Goal: Transaction & Acquisition: Purchase product/service

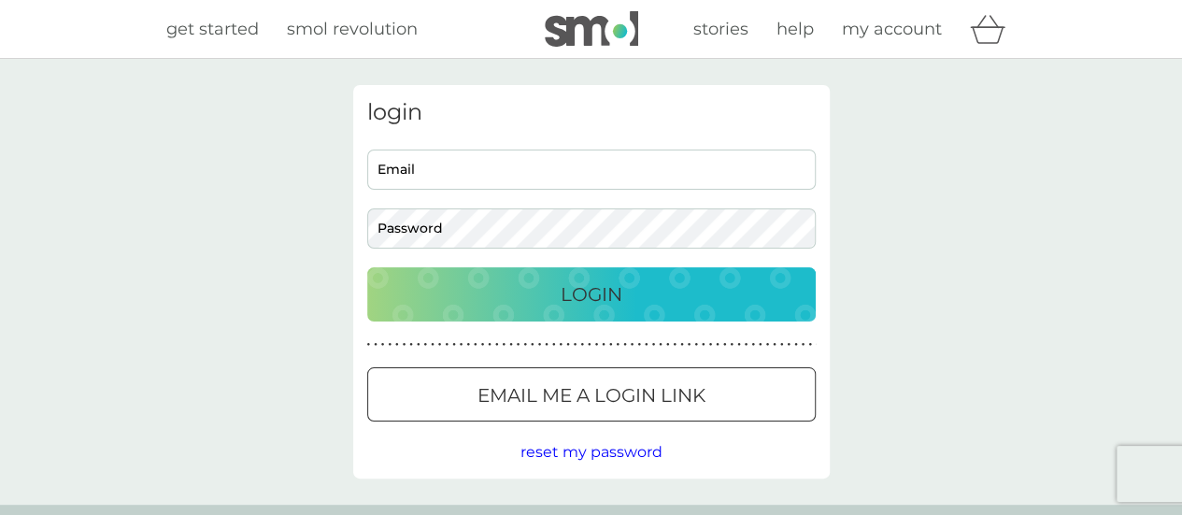
click at [426, 167] on input "Email" at bounding box center [591, 170] width 449 height 40
type input "[PERSON_NAME][EMAIL_ADDRESS][PERSON_NAME][DOMAIN_NAME]"
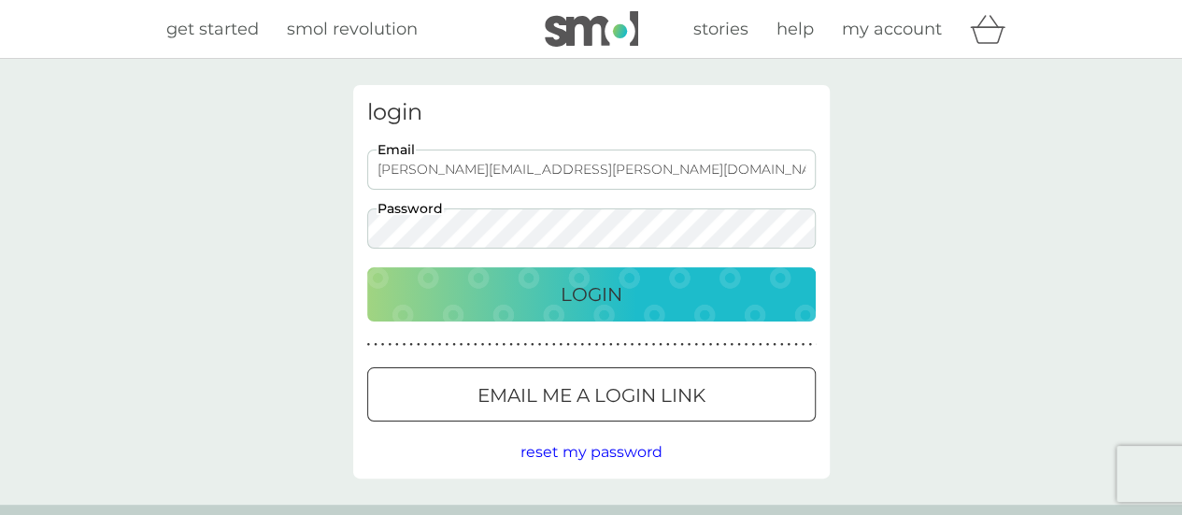
click at [625, 393] on p "Email me a login link" at bounding box center [592, 395] width 228 height 30
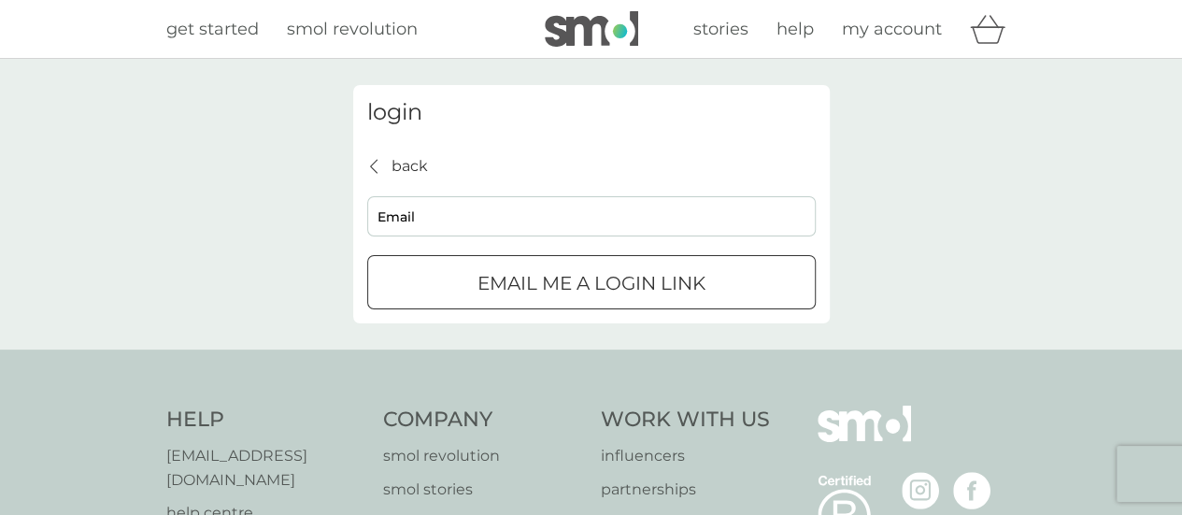
click at [420, 216] on input "Email" at bounding box center [591, 216] width 449 height 40
type input "[PERSON_NAME][EMAIL_ADDRESS][PERSON_NAME][DOMAIN_NAME]"
click at [585, 287] on div "submit" at bounding box center [591, 284] width 67 height 20
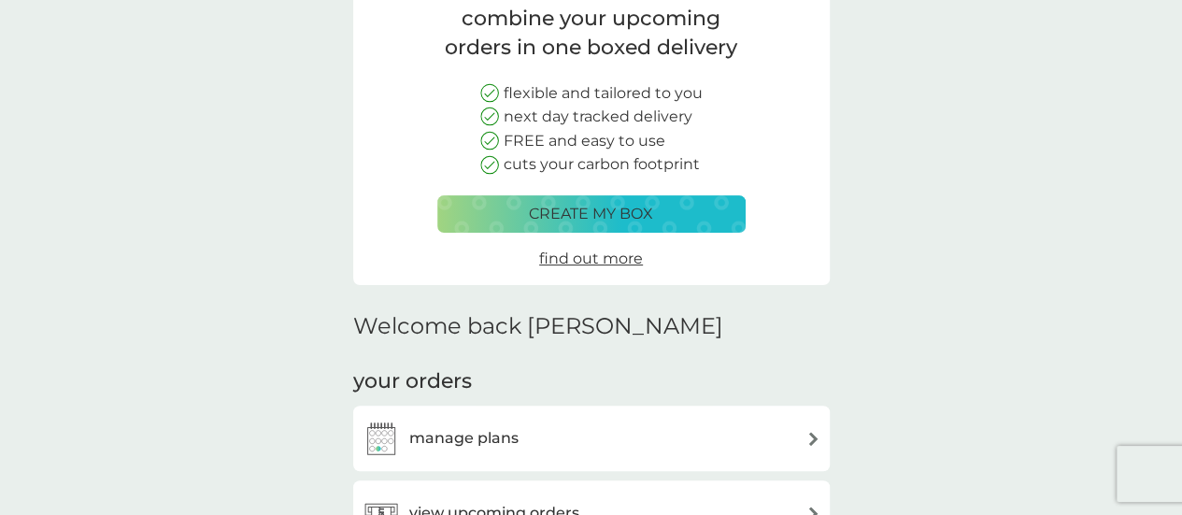
scroll to position [93, 0]
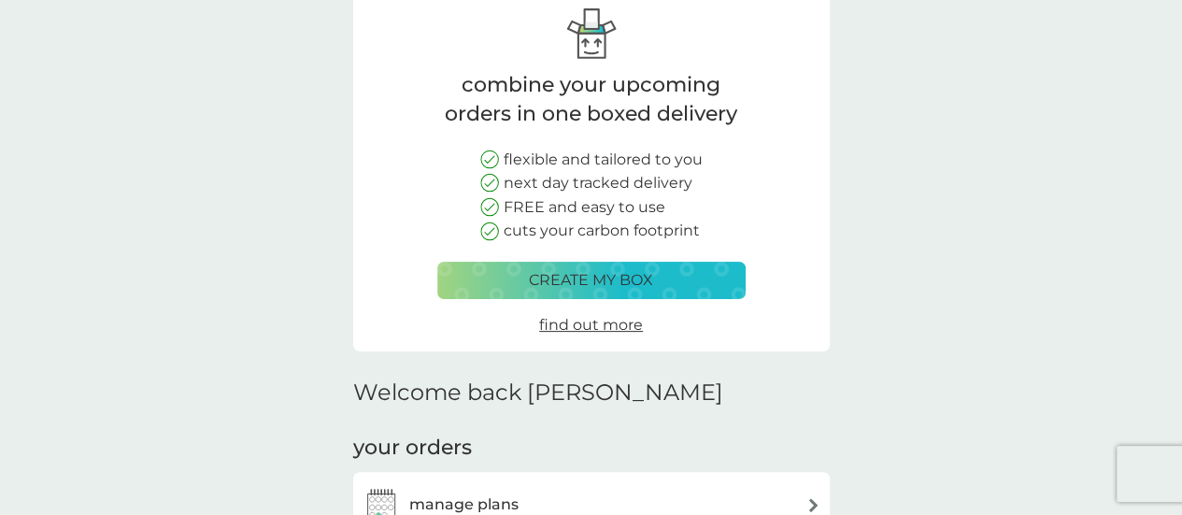
click at [637, 279] on p "create my box" at bounding box center [591, 280] width 124 height 24
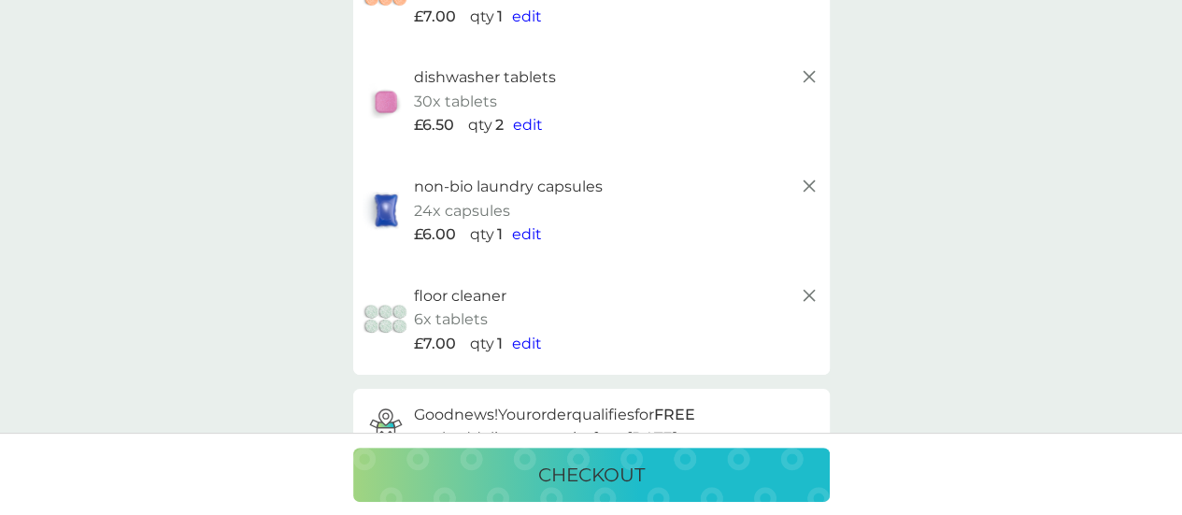
scroll to position [236, 0]
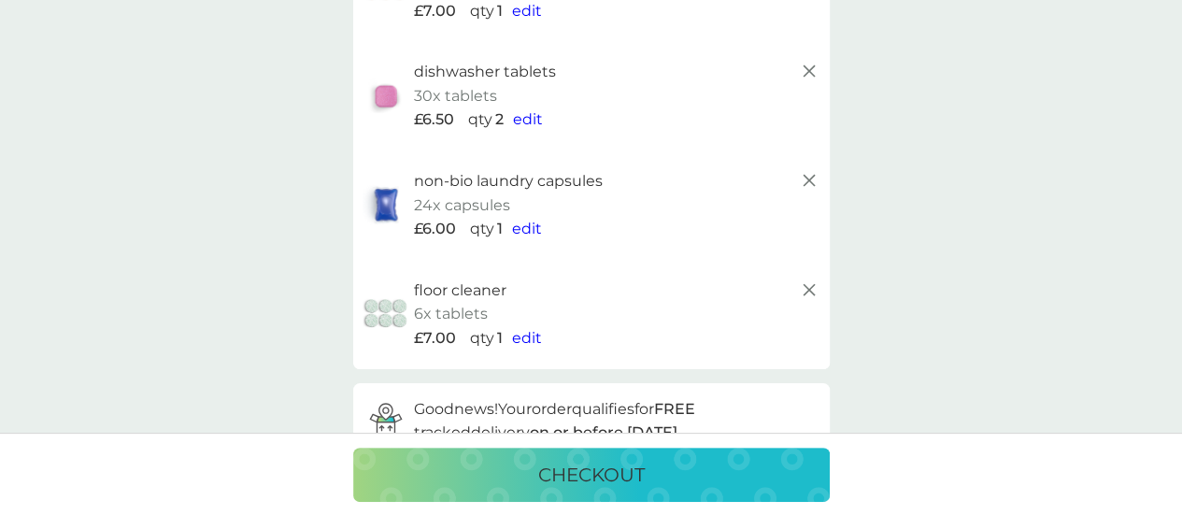
click at [533, 229] on span "edit" at bounding box center [527, 229] width 30 height 18
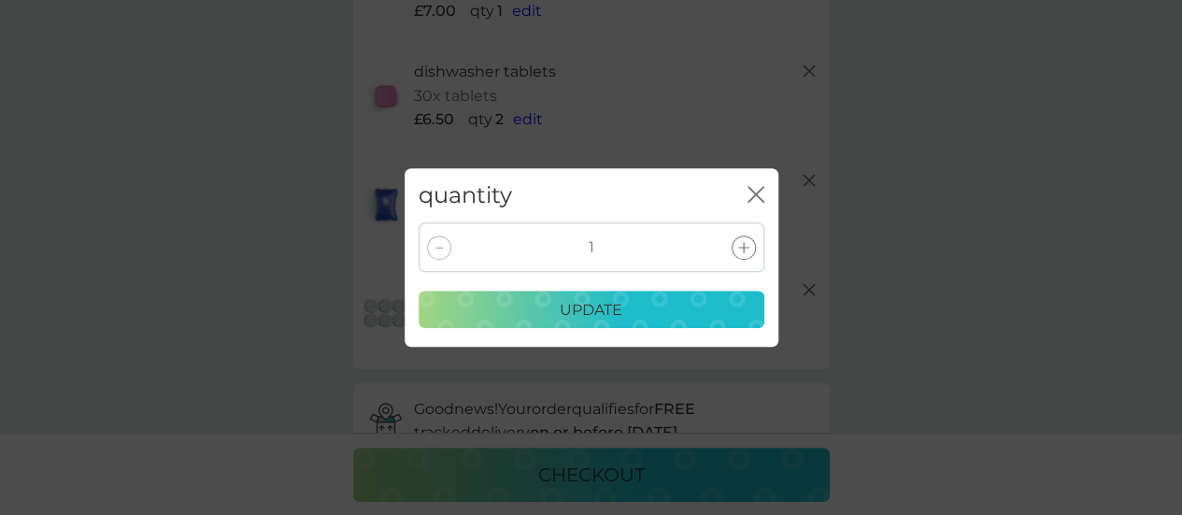
click at [628, 309] on div "update" at bounding box center [591, 310] width 321 height 24
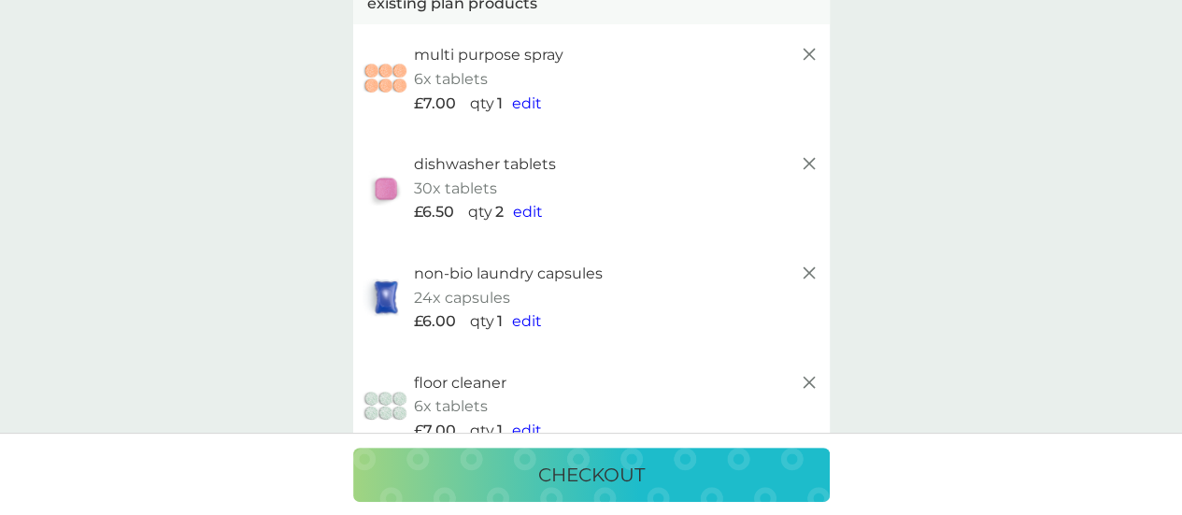
scroll to position [0, 0]
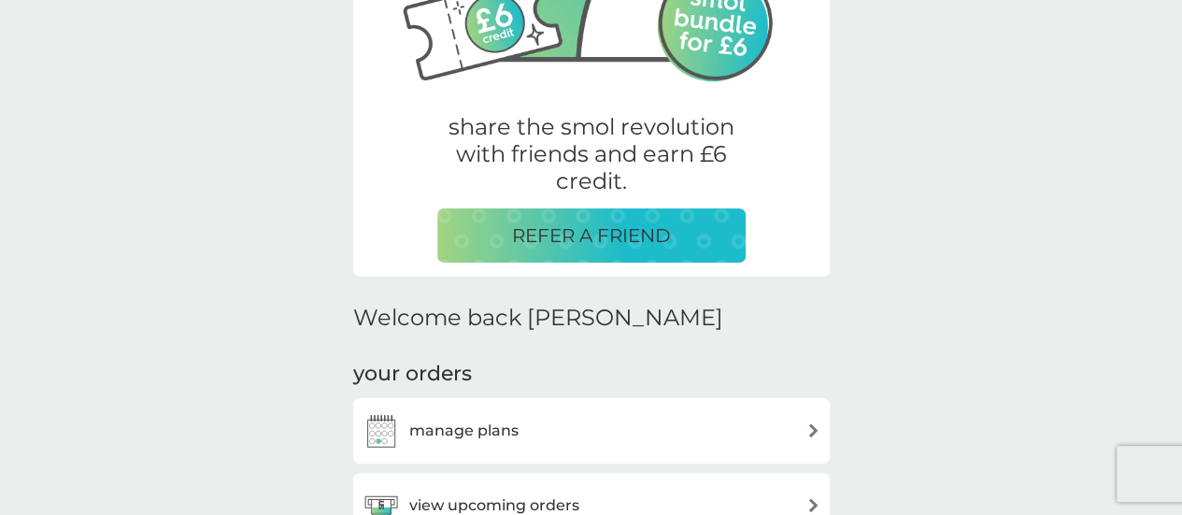
scroll to position [280, 0]
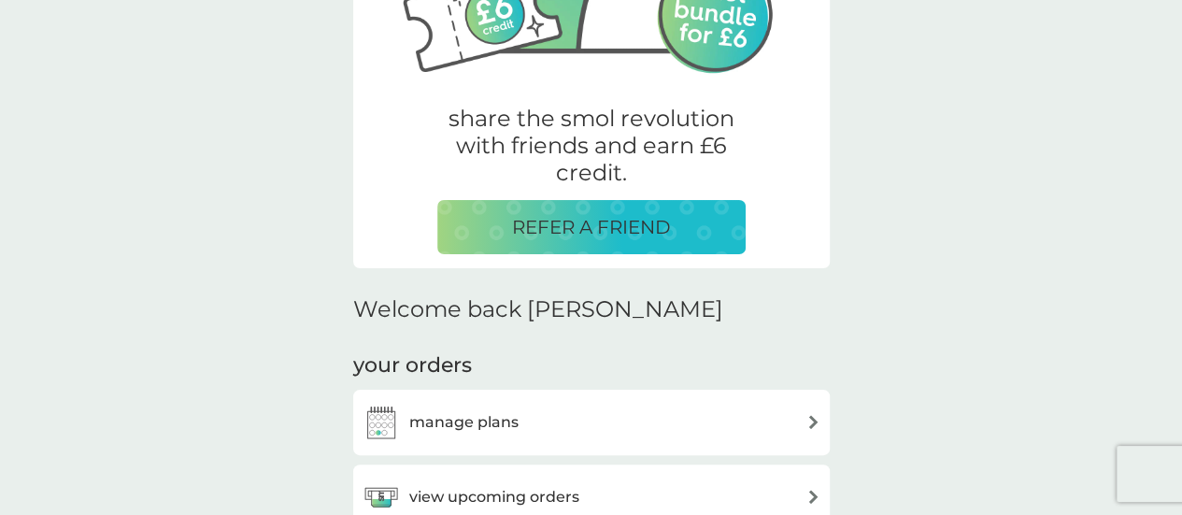
click at [568, 494] on h3 "view upcoming orders" at bounding box center [494, 497] width 170 height 24
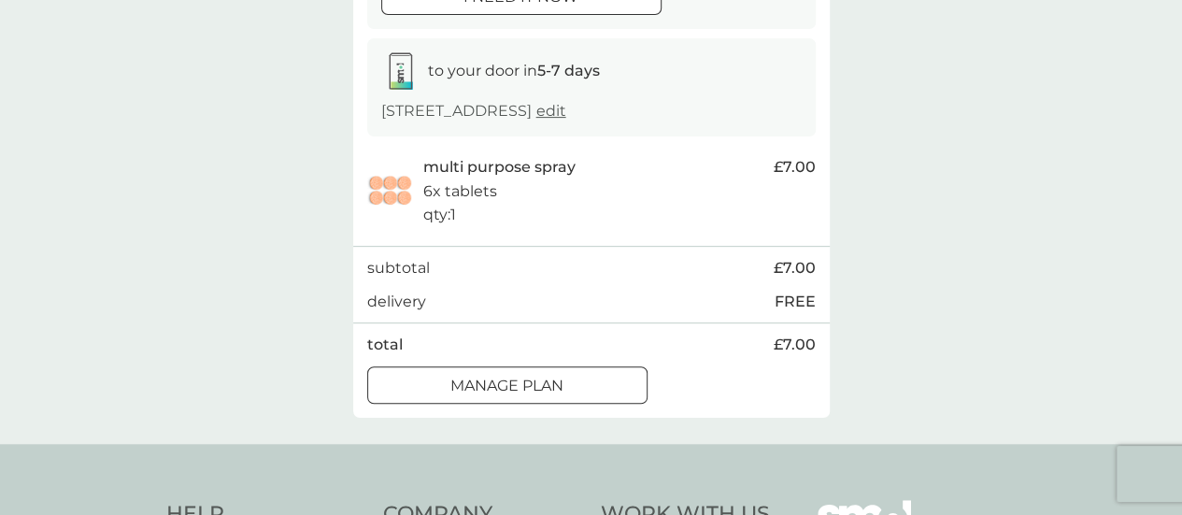
scroll to position [280, 0]
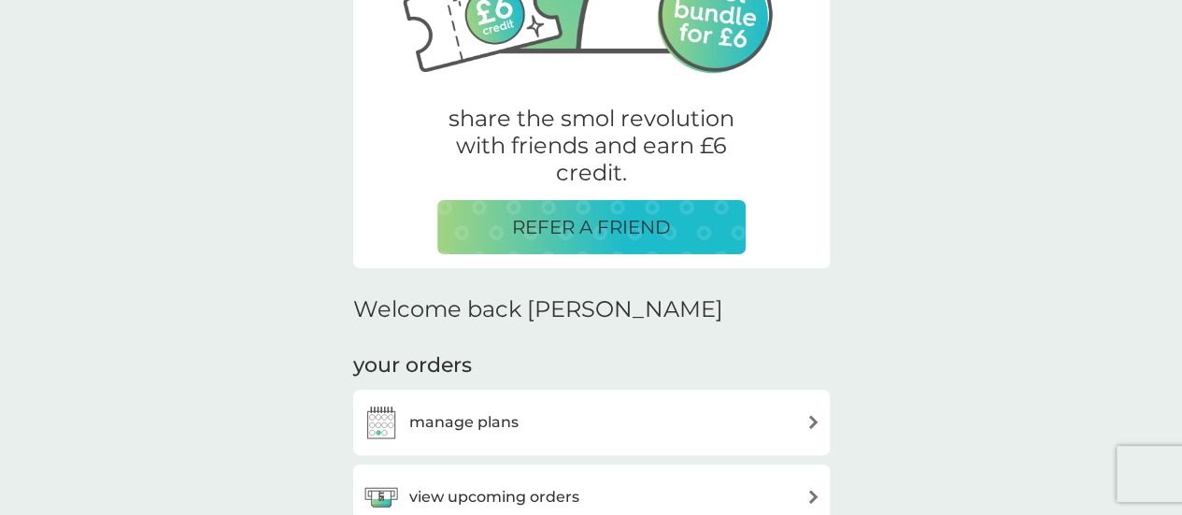
click at [497, 424] on h3 "manage plans" at bounding box center [463, 422] width 109 height 24
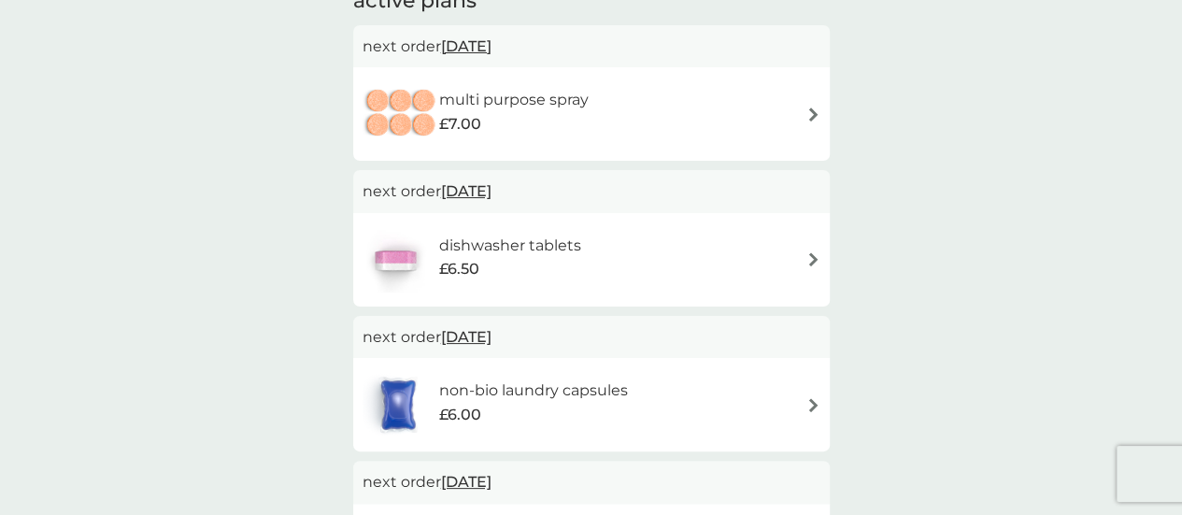
scroll to position [187, 0]
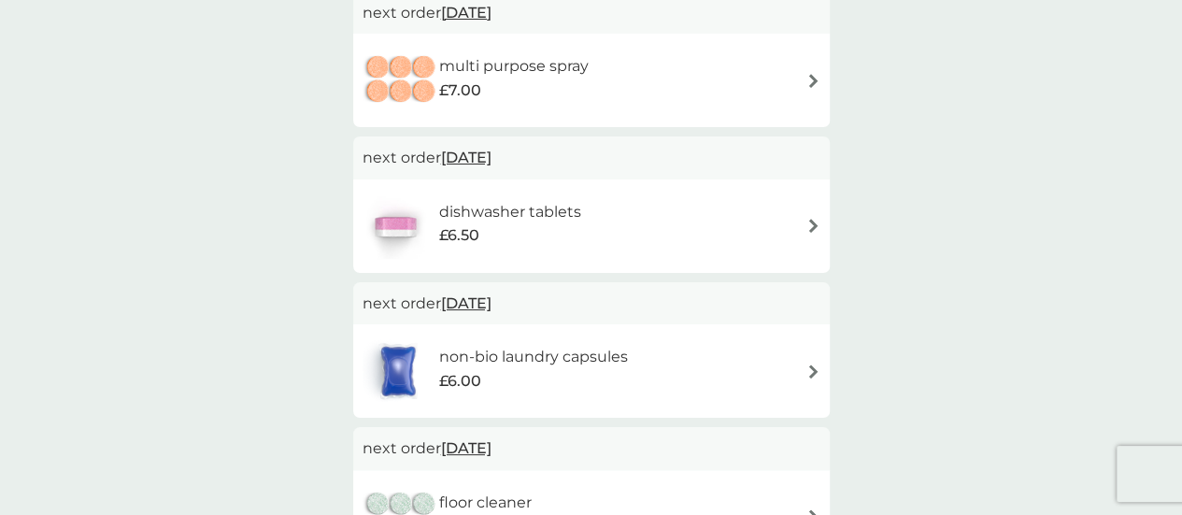
click at [469, 304] on span "8 Oct 2025" at bounding box center [466, 303] width 50 height 36
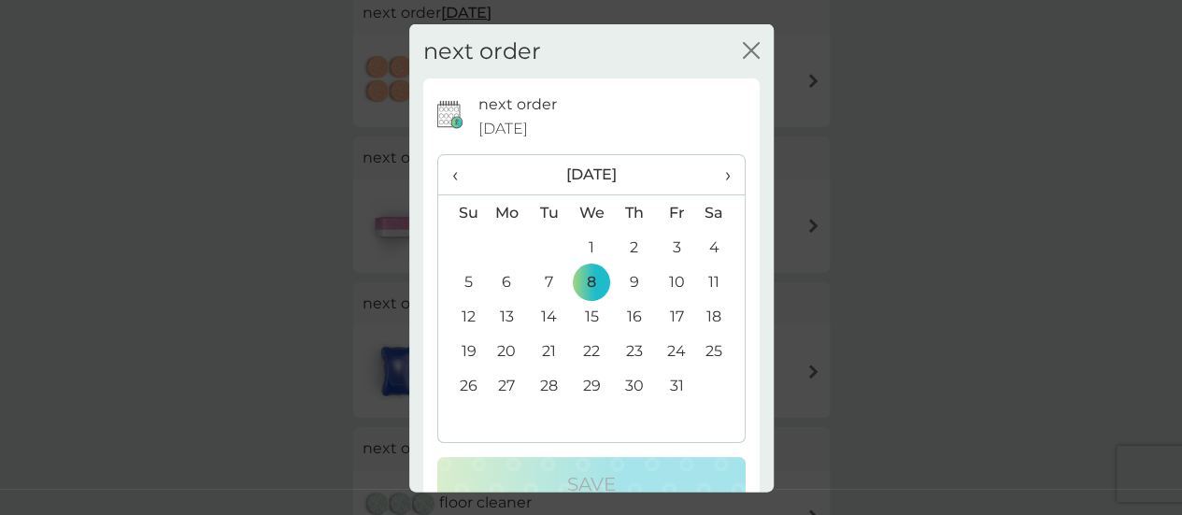
click at [743, 45] on icon "close" at bounding box center [751, 49] width 17 height 17
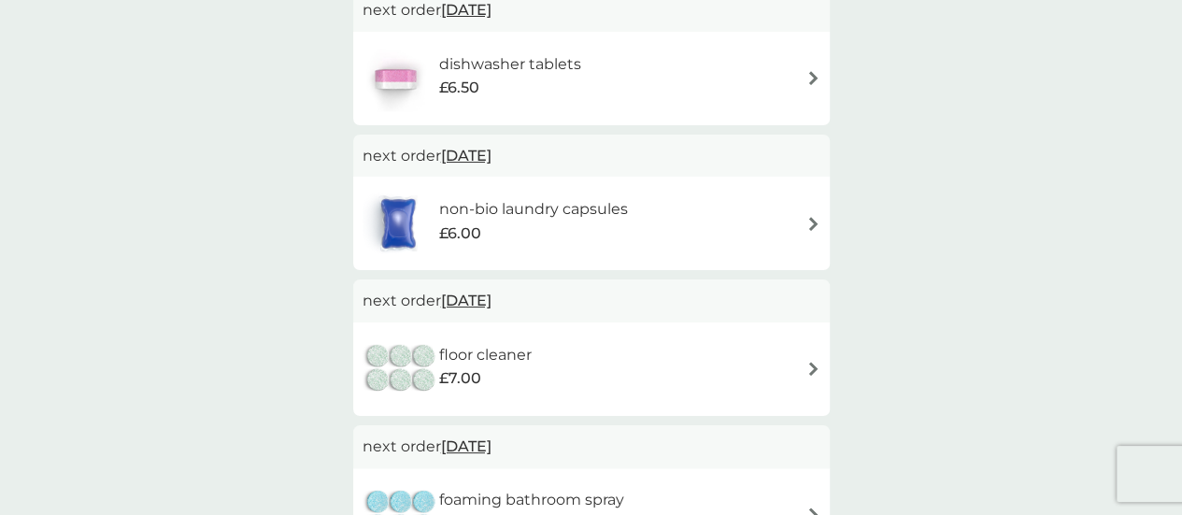
scroll to position [374, 0]
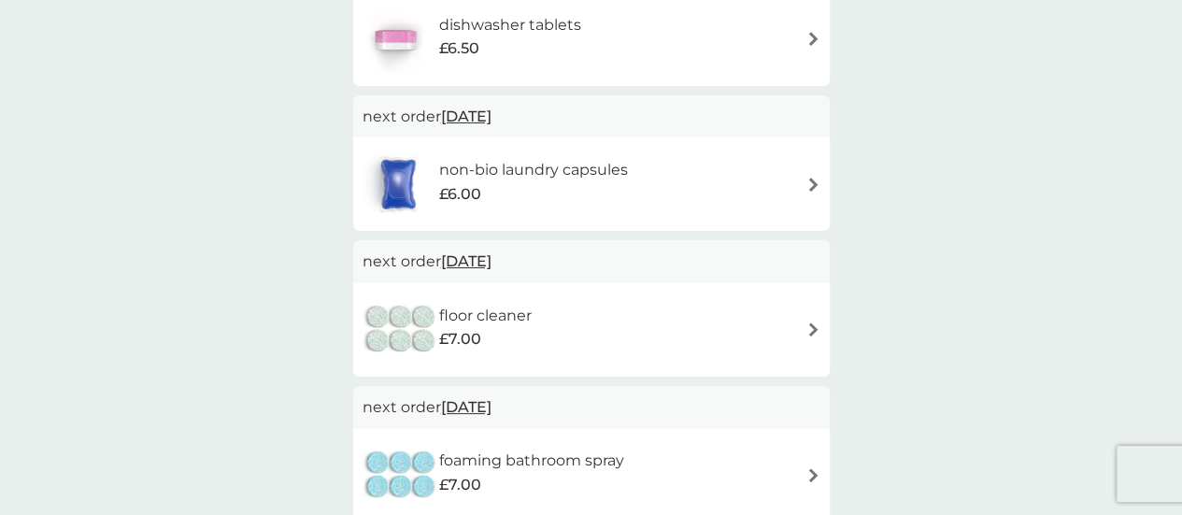
click at [819, 188] on img at bounding box center [813, 185] width 14 height 14
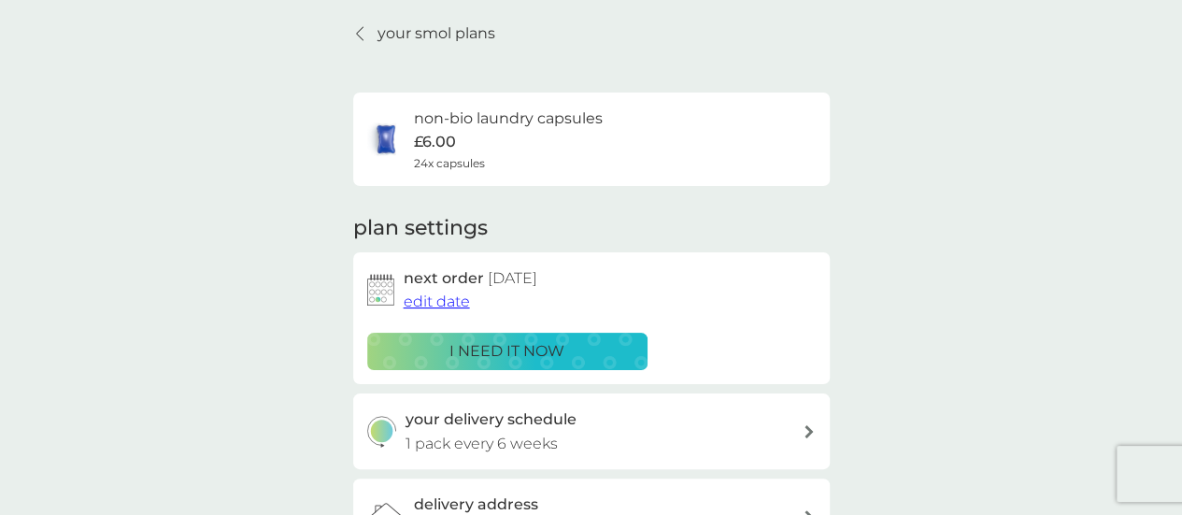
scroll to position [93, 0]
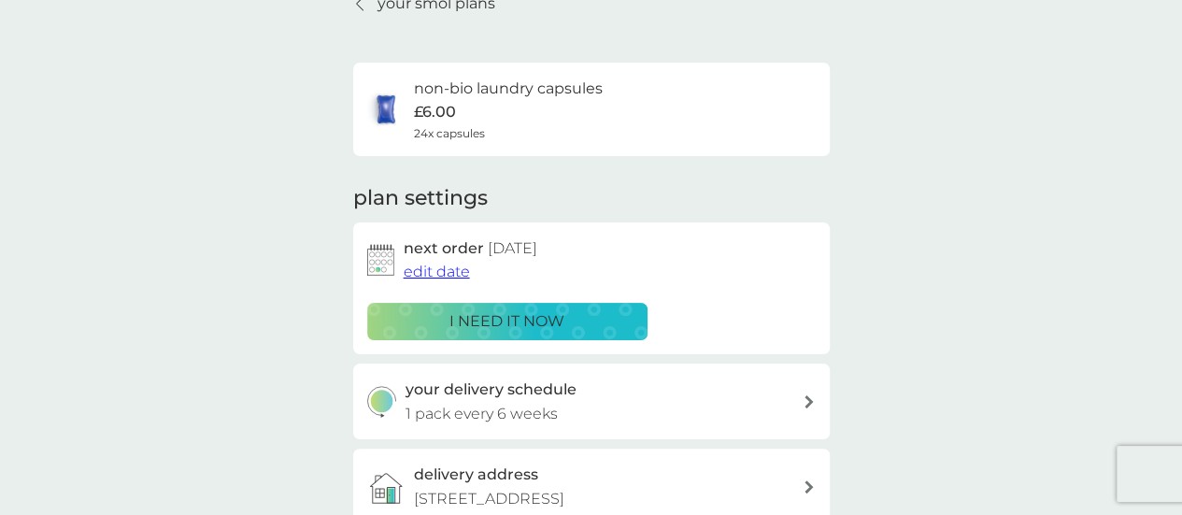
click at [483, 322] on p "i need it now" at bounding box center [507, 321] width 115 height 24
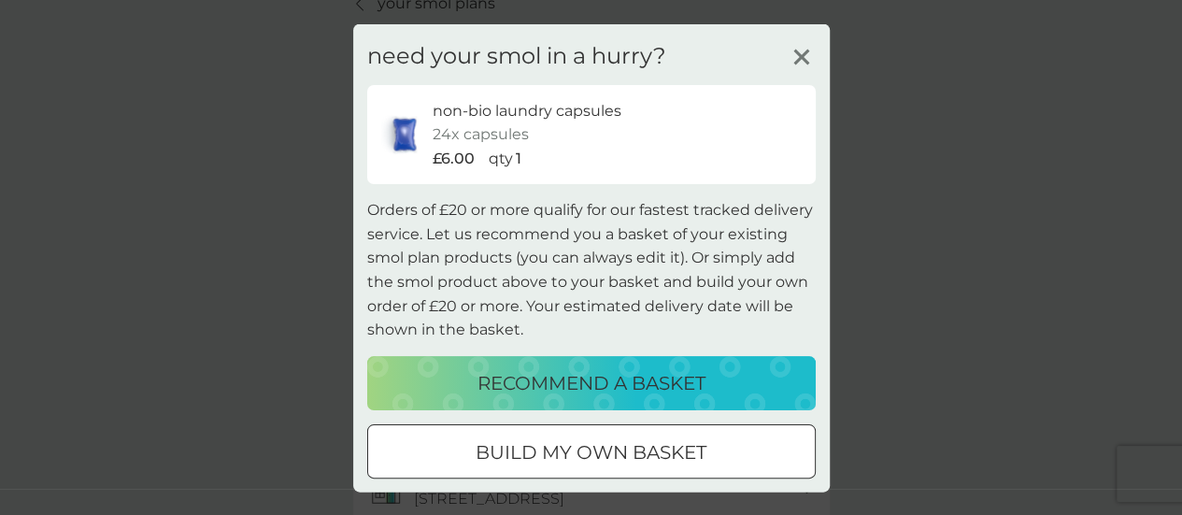
click at [593, 382] on p "recommend a basket" at bounding box center [592, 382] width 228 height 30
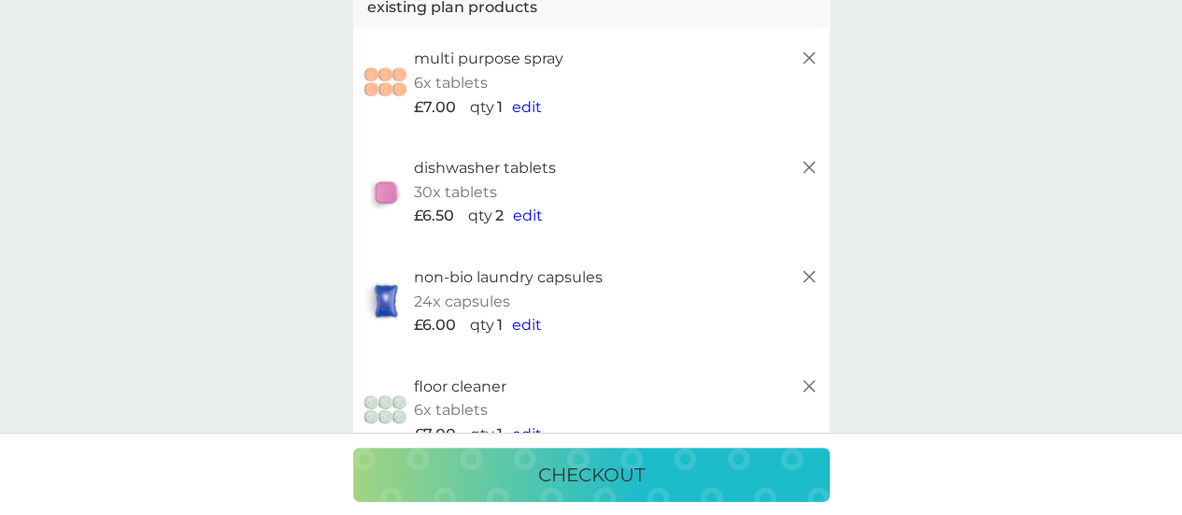
scroll to position [160, 0]
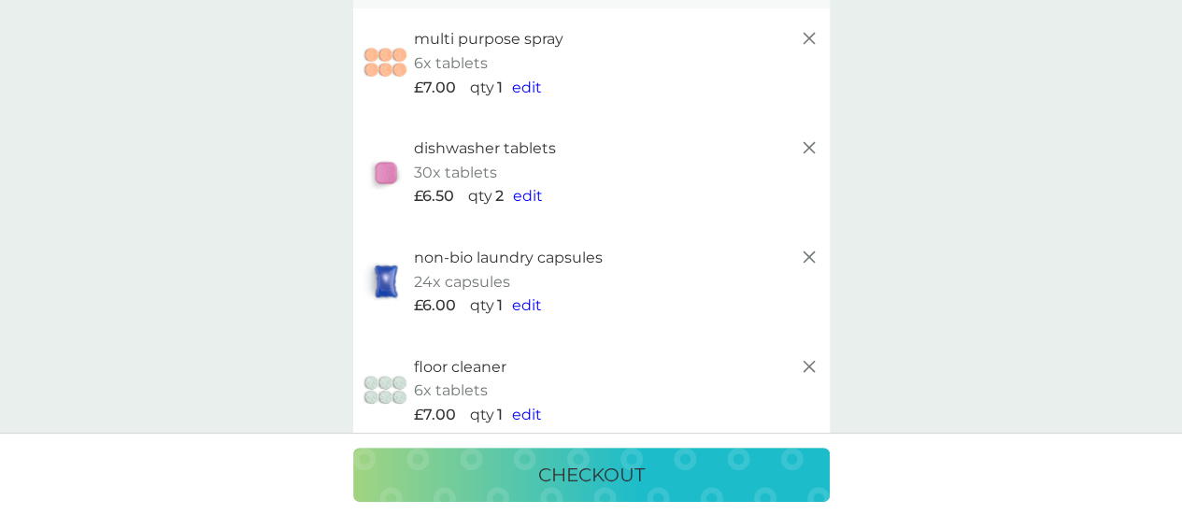
click at [809, 151] on icon at bounding box center [809, 147] width 22 height 22
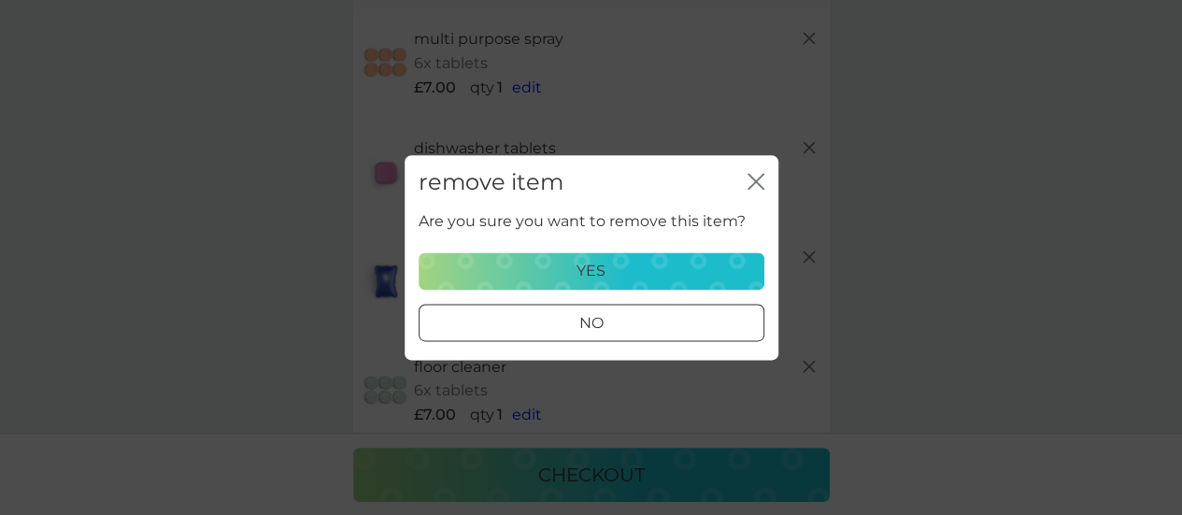
click at [672, 264] on div "yes" at bounding box center [591, 271] width 321 height 24
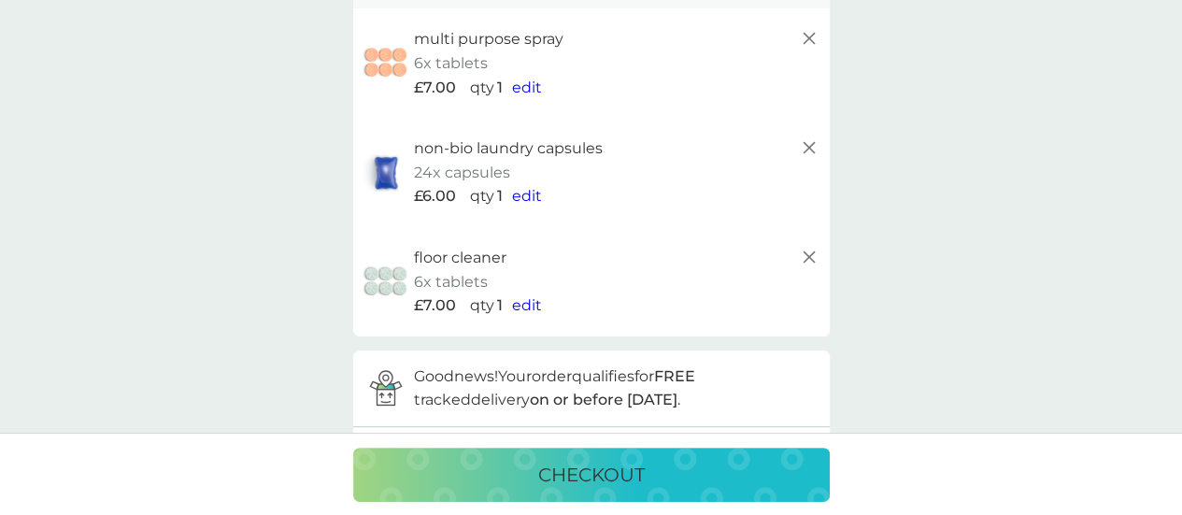
scroll to position [253, 0]
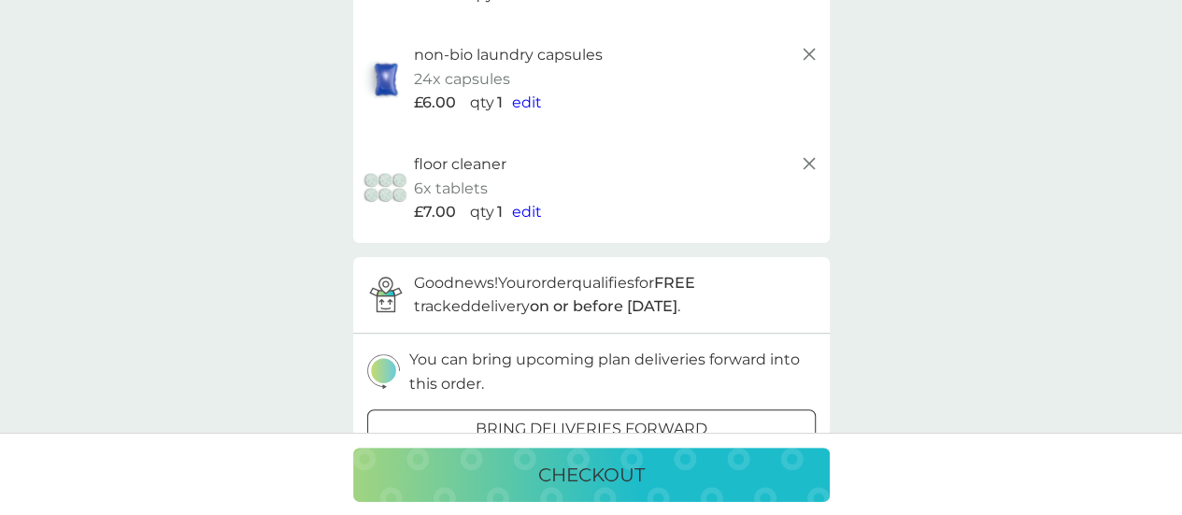
click at [808, 166] on icon at bounding box center [809, 163] width 22 height 22
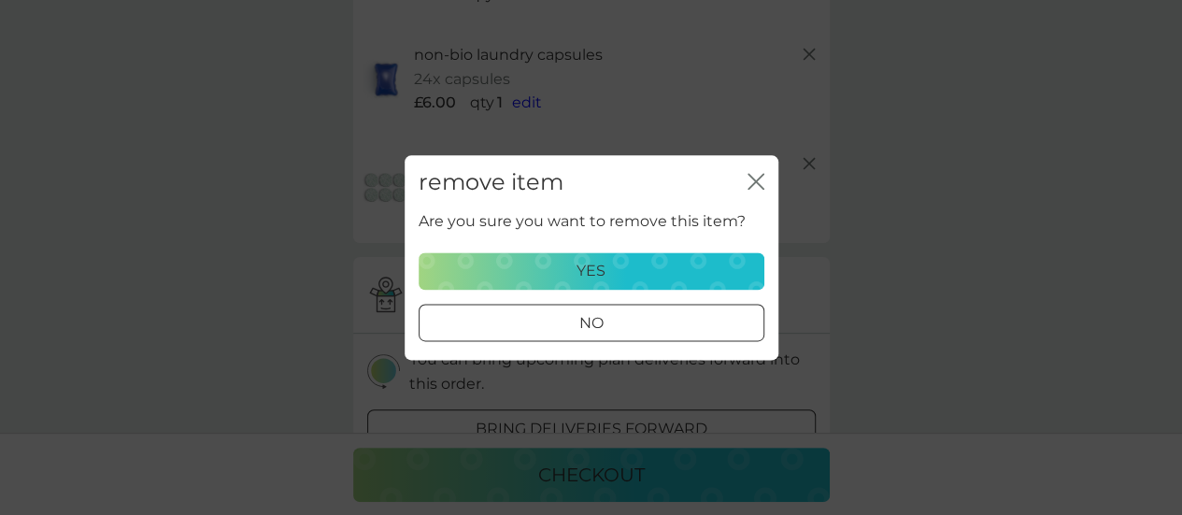
click at [632, 266] on div "yes" at bounding box center [591, 271] width 321 height 24
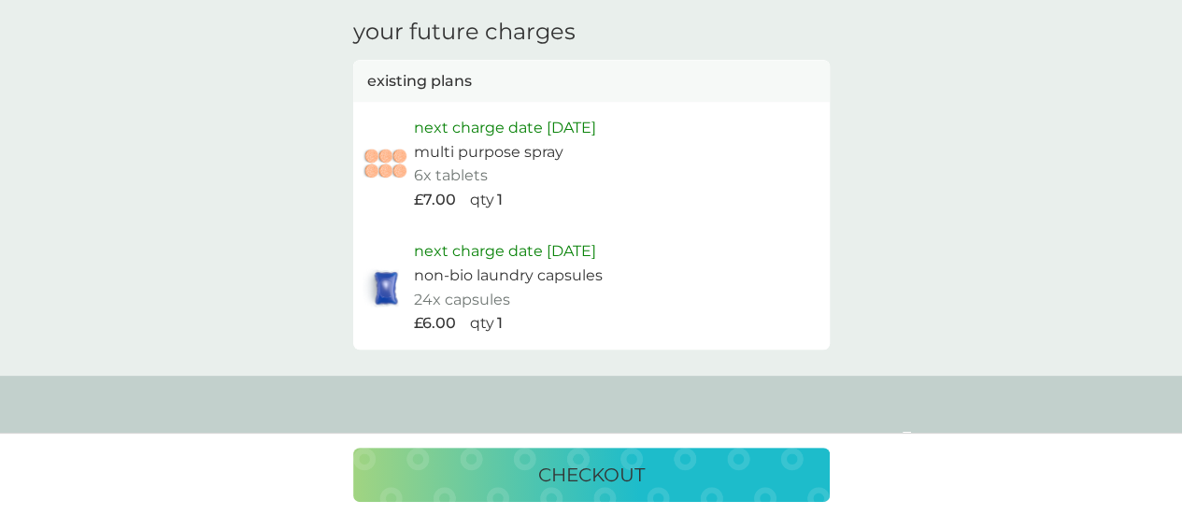
scroll to position [1001, 0]
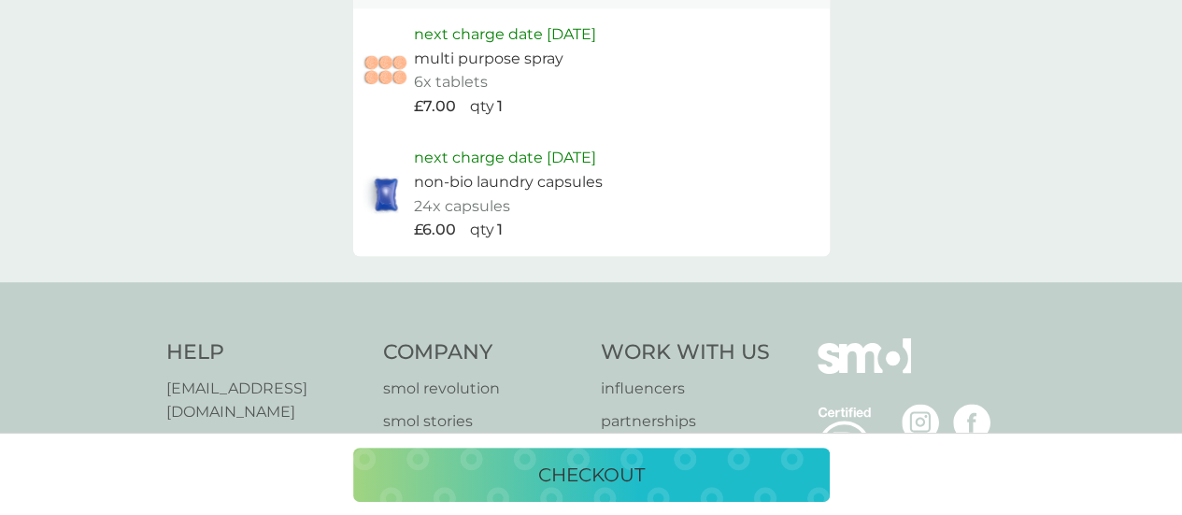
click at [563, 470] on p "checkout" at bounding box center [591, 475] width 107 height 30
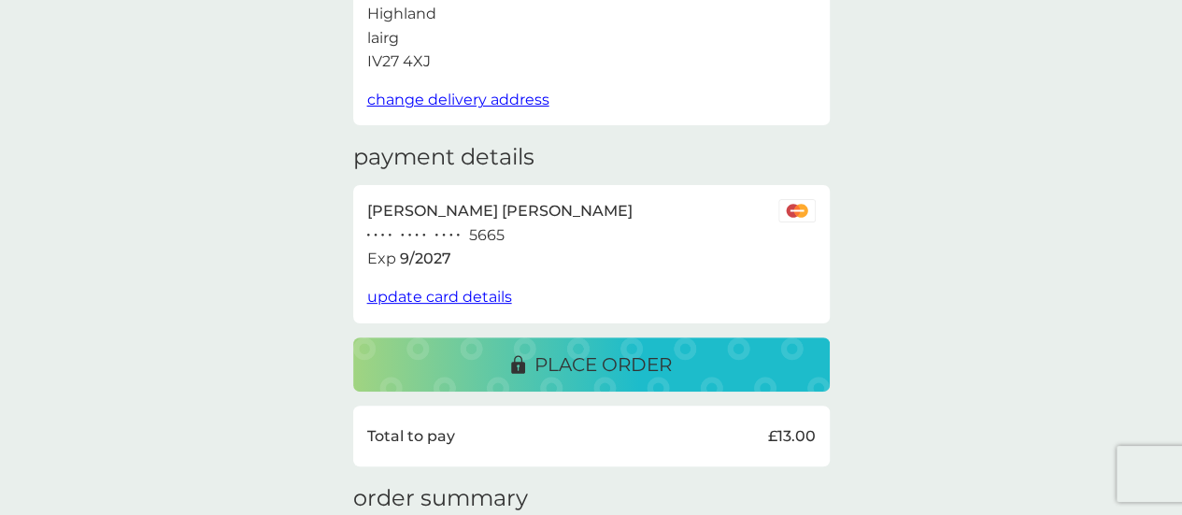
scroll to position [187, 0]
click at [611, 356] on p "place order" at bounding box center [603, 364] width 137 height 30
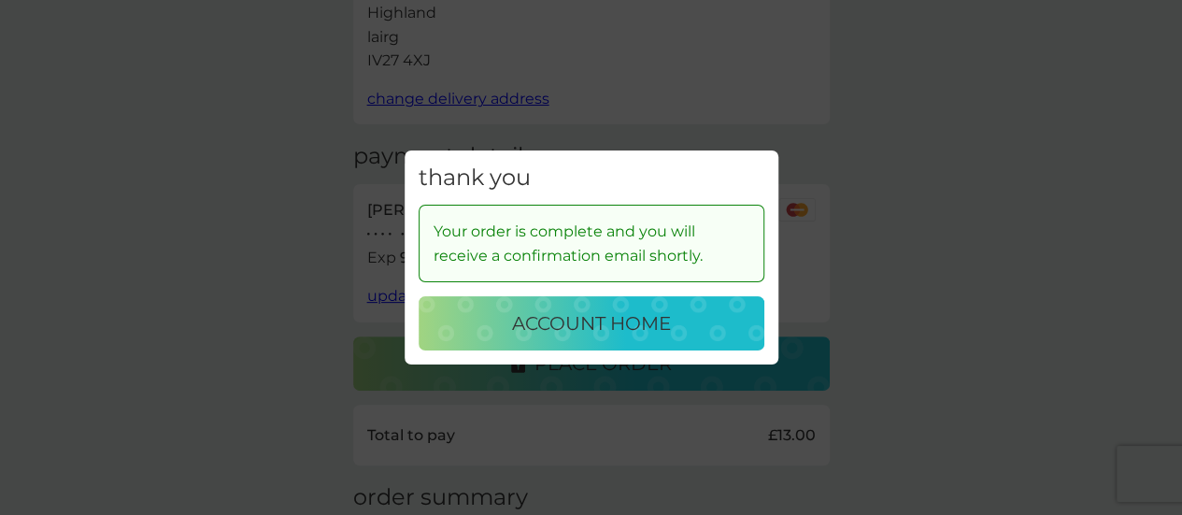
click at [622, 330] on p "account home" at bounding box center [591, 323] width 159 height 30
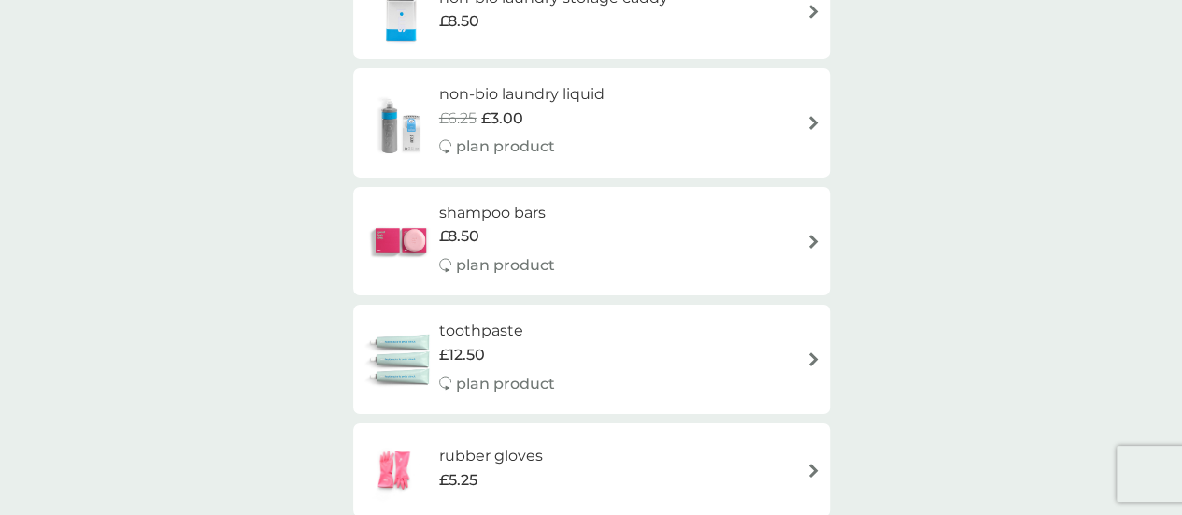
scroll to position [3354, 0]
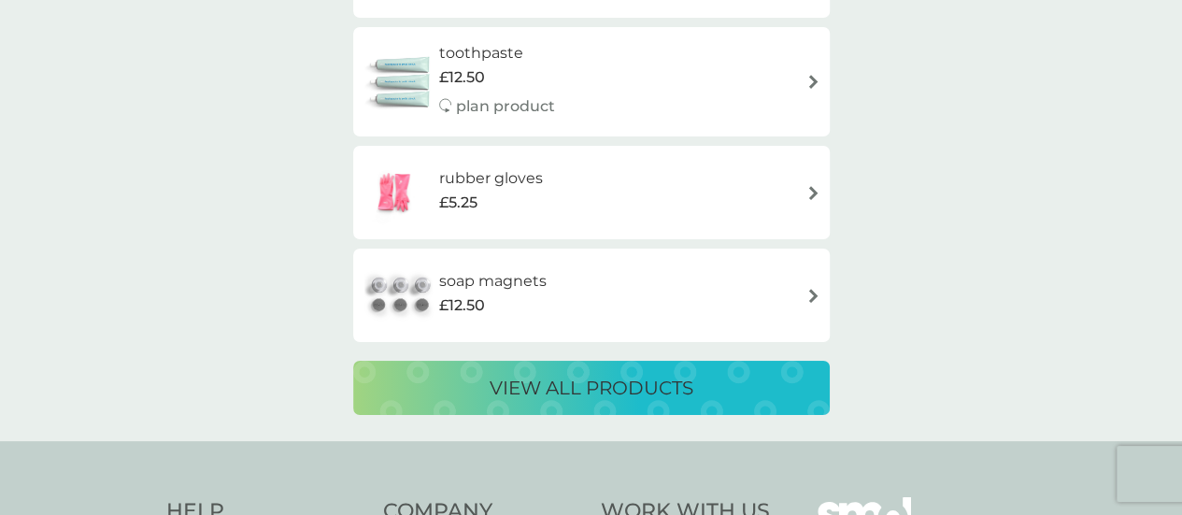
click at [494, 69] on div "£12.50" at bounding box center [497, 77] width 116 height 24
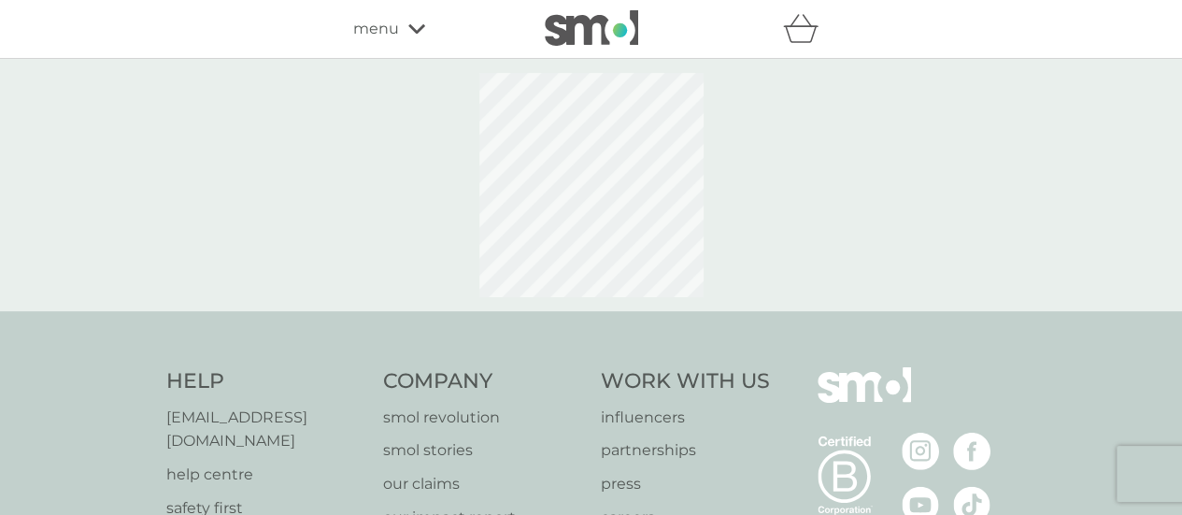
select select "91"
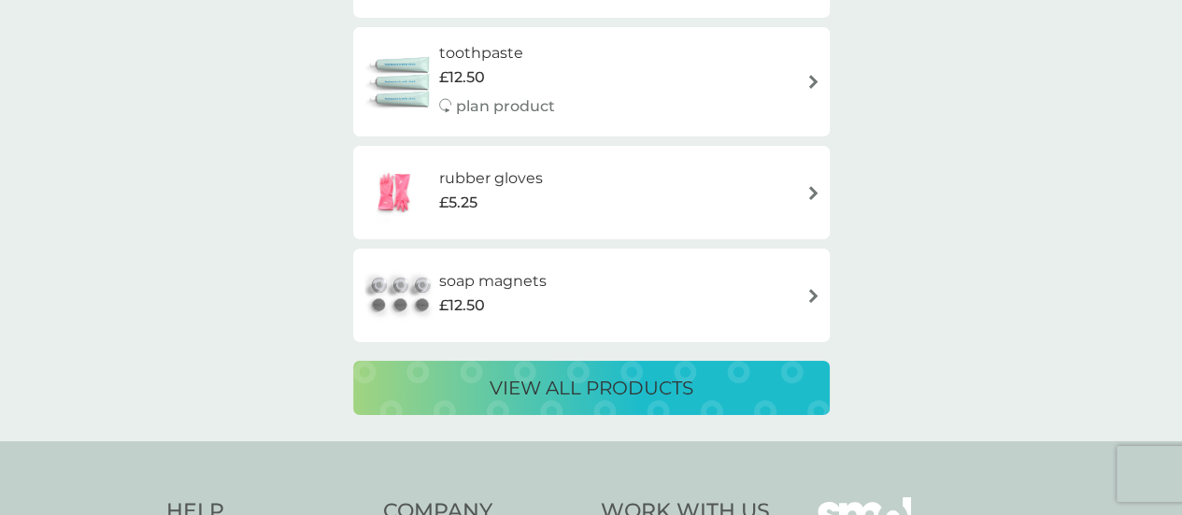
scroll to position [3261, 0]
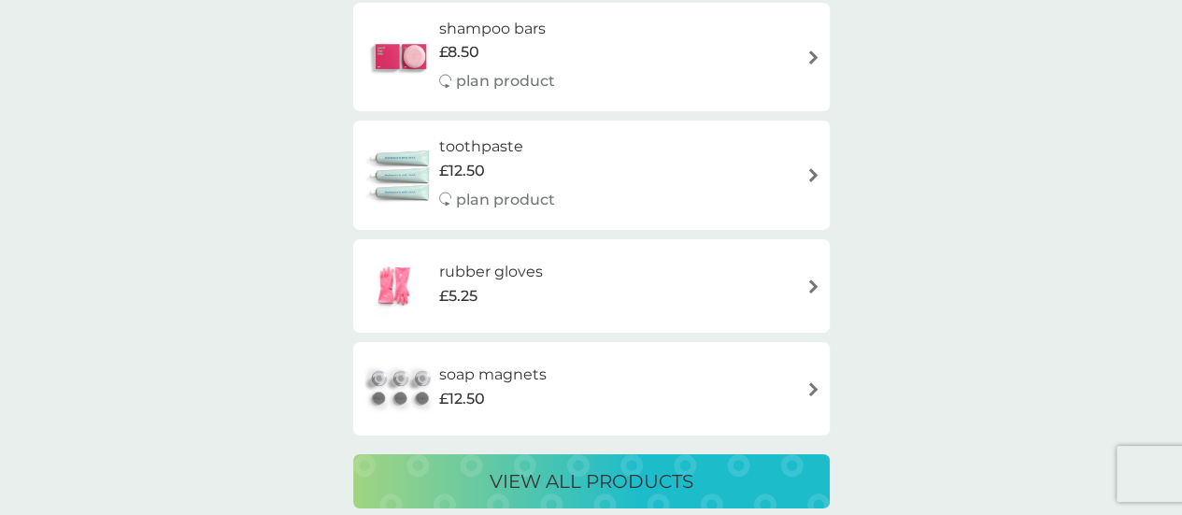
click at [588, 278] on div "rubber gloves £5.25" at bounding box center [592, 285] width 458 height 65
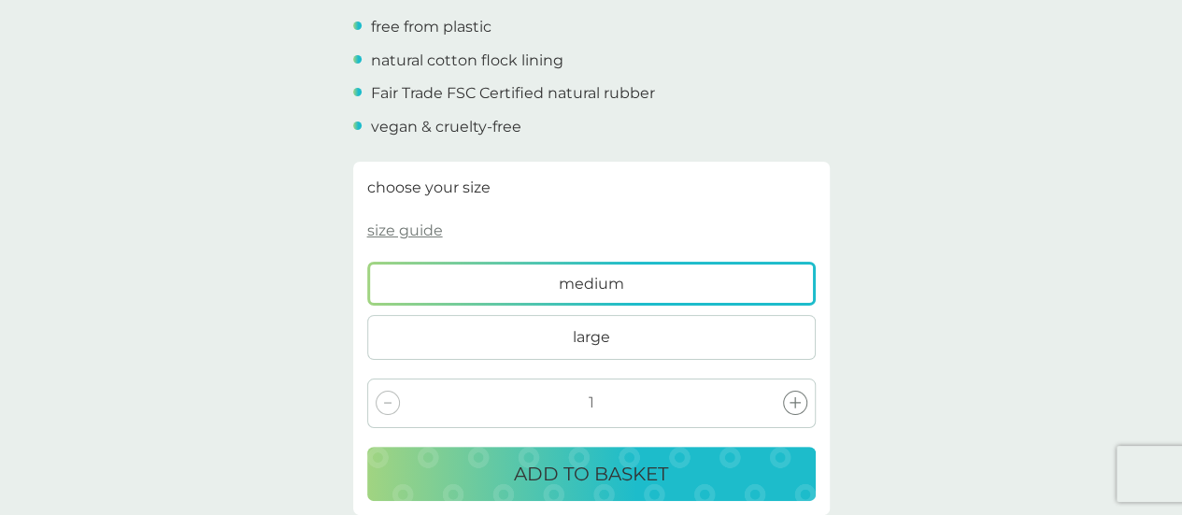
scroll to position [561, 0]
